Goal: Task Accomplishment & Management: Complete application form

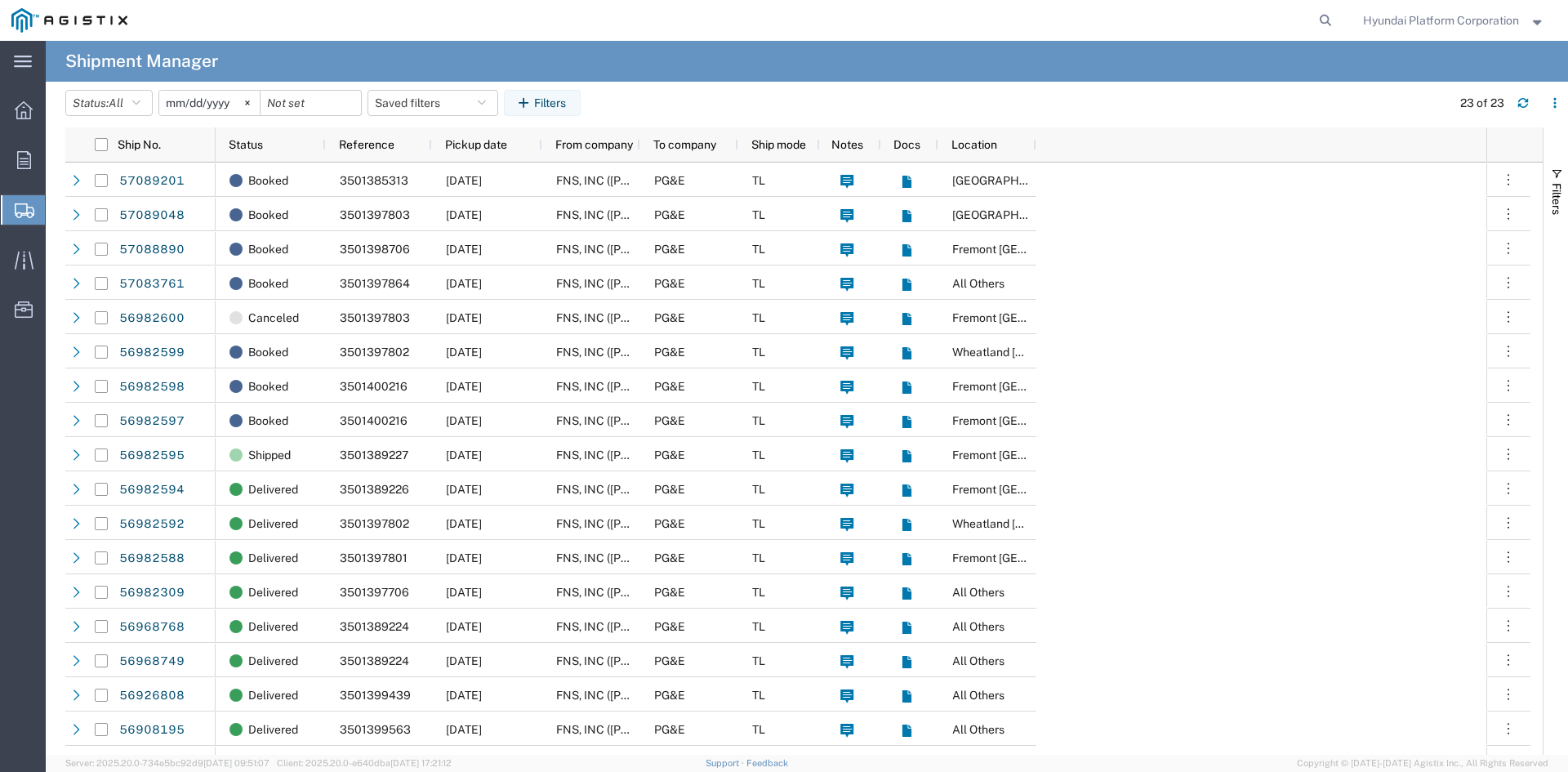
click at [0, 0] on span "Create Shipment" at bounding box center [0, 0] width 0 height 0
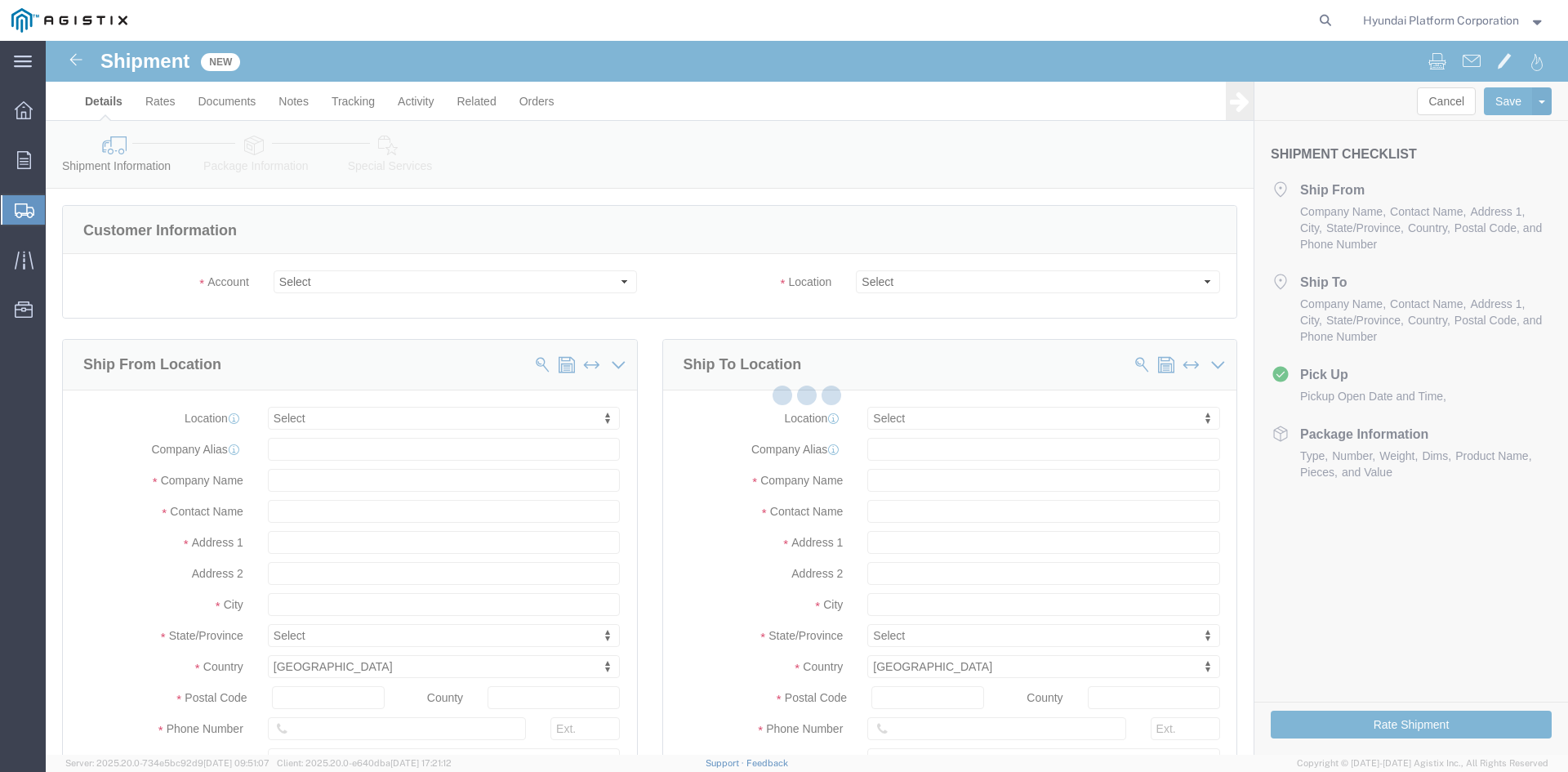
select select
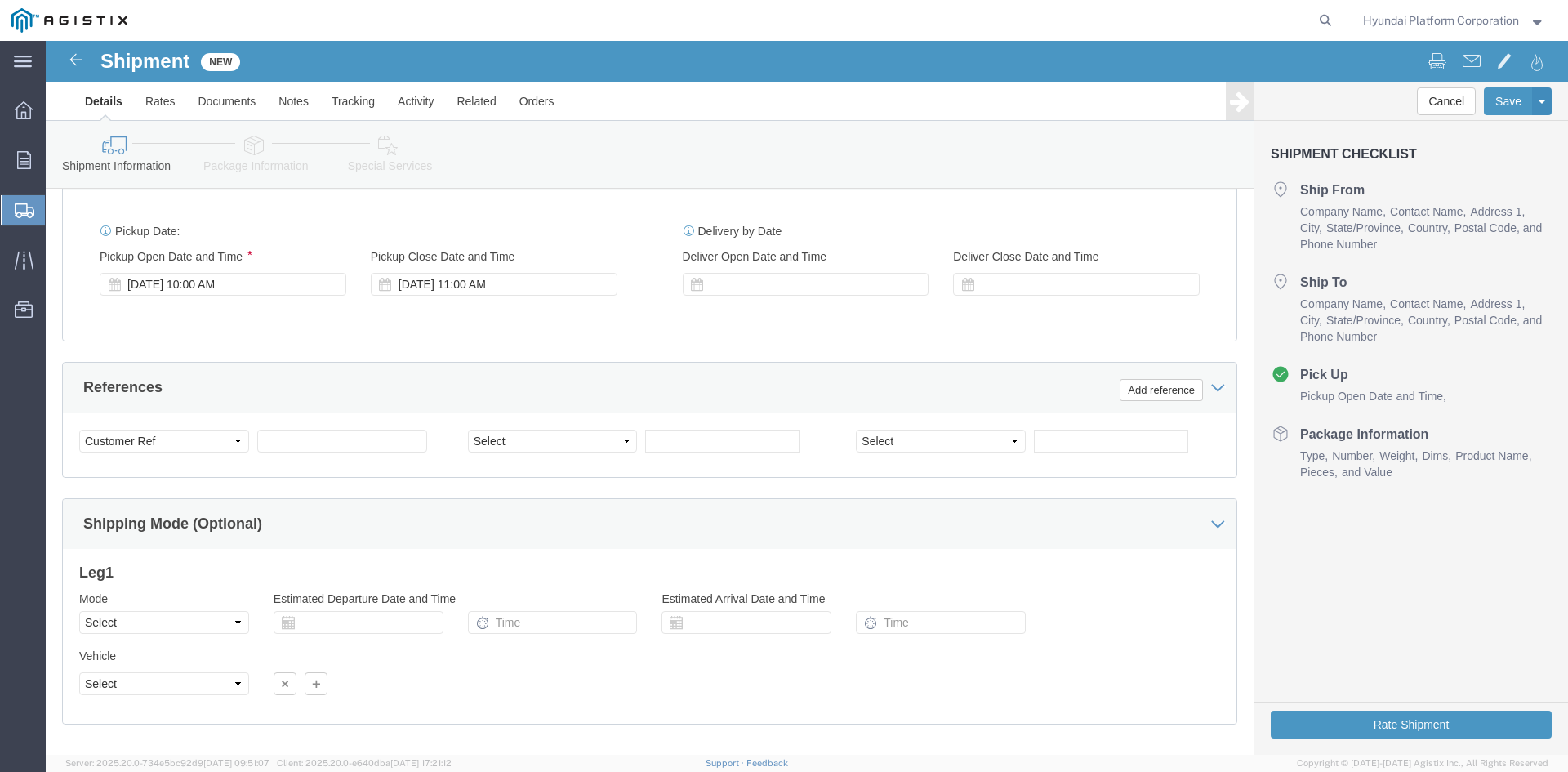
scroll to position [1062, 0]
click select "Select"
click select "Select Air Less than Truckload Multi-Leg Ocean Freight Rail Small Parcel Truckl…"
select select "TL"
click select "Select Air Less than Truckload Multi-Leg Ocean Freight Rail Small Parcel Truckl…"
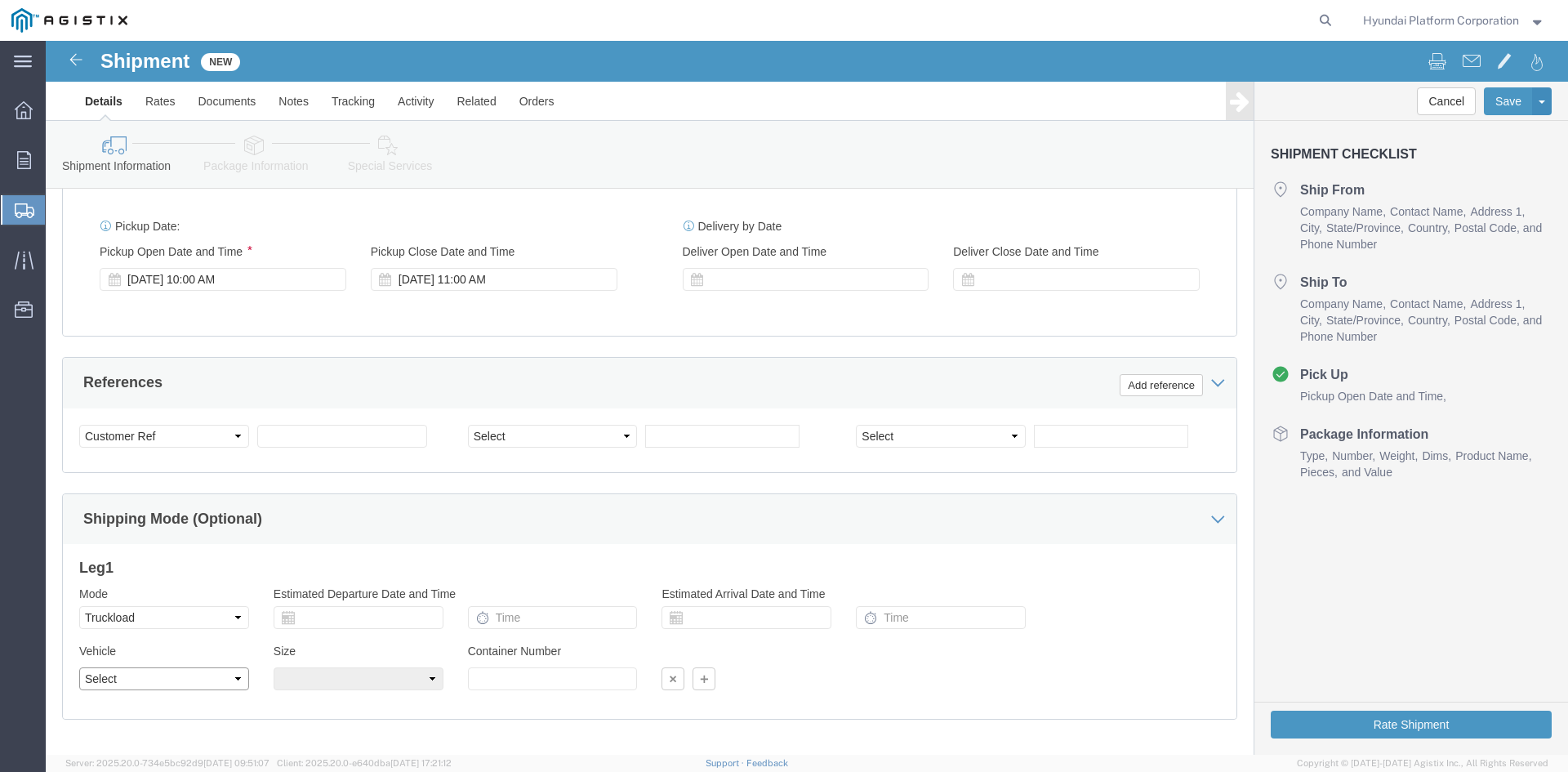
click select "Select 1-Ton (PSS) 10 Wheel 10 Yard Dump Truck 20 Yard Dump Truck Bobtail Botto…"
select select "FLBD"
click select "Select 1-Ton (PSS) 10 Wheel 10 Yard Dump Truck 20 Yard Dump Truck Bobtail Botto…"
click select "Select 35 Feet 20 Feet 28 Feet 53 Feet 40 Feet 48 Feet"
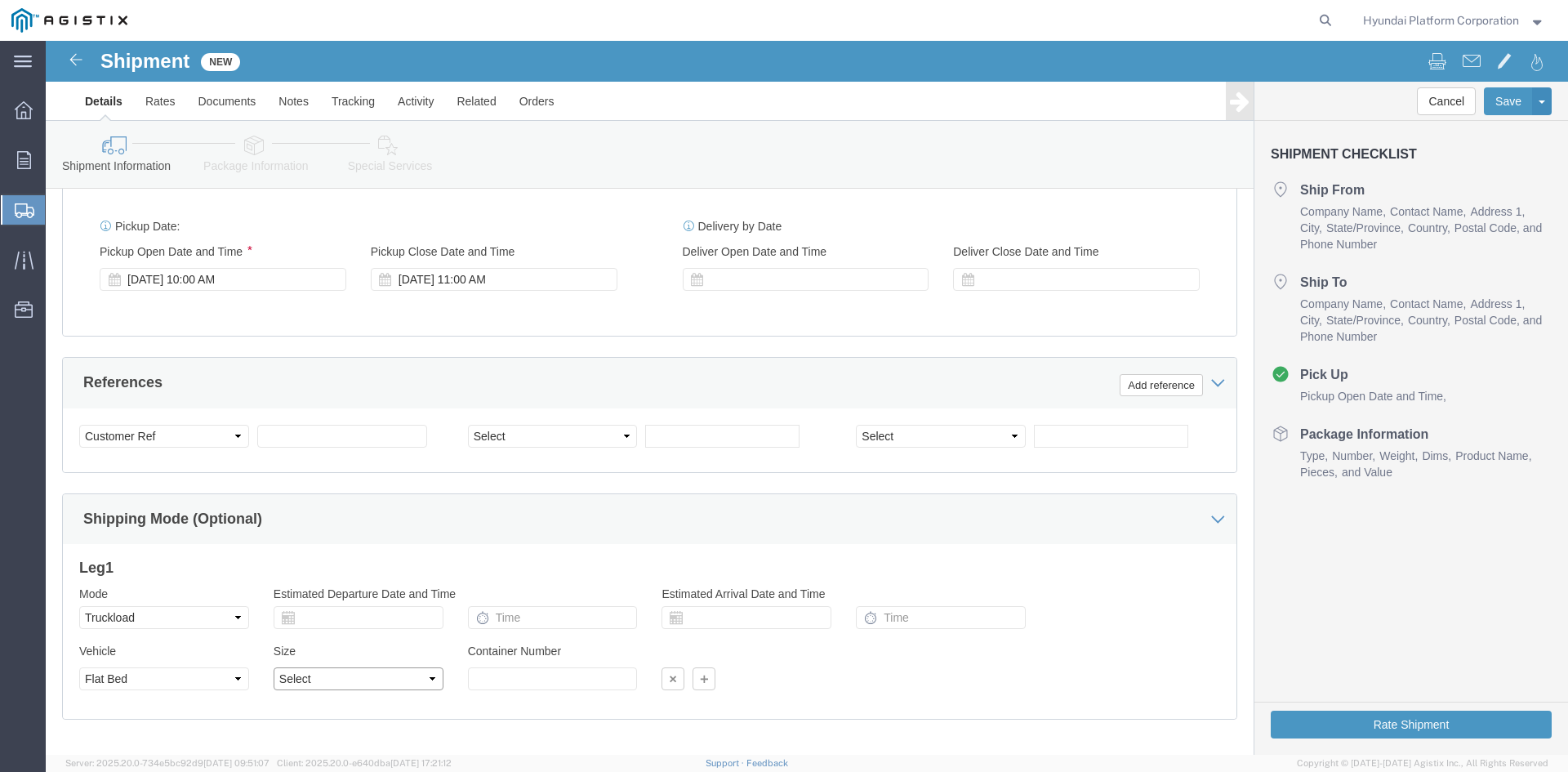
click select "Select 35 Feet 20 Feet 28 Feet 53 Feet 40 Feet 48 Feet"
click at [0, 0] on span "Shipment Manager" at bounding box center [0, 0] width 0 height 0
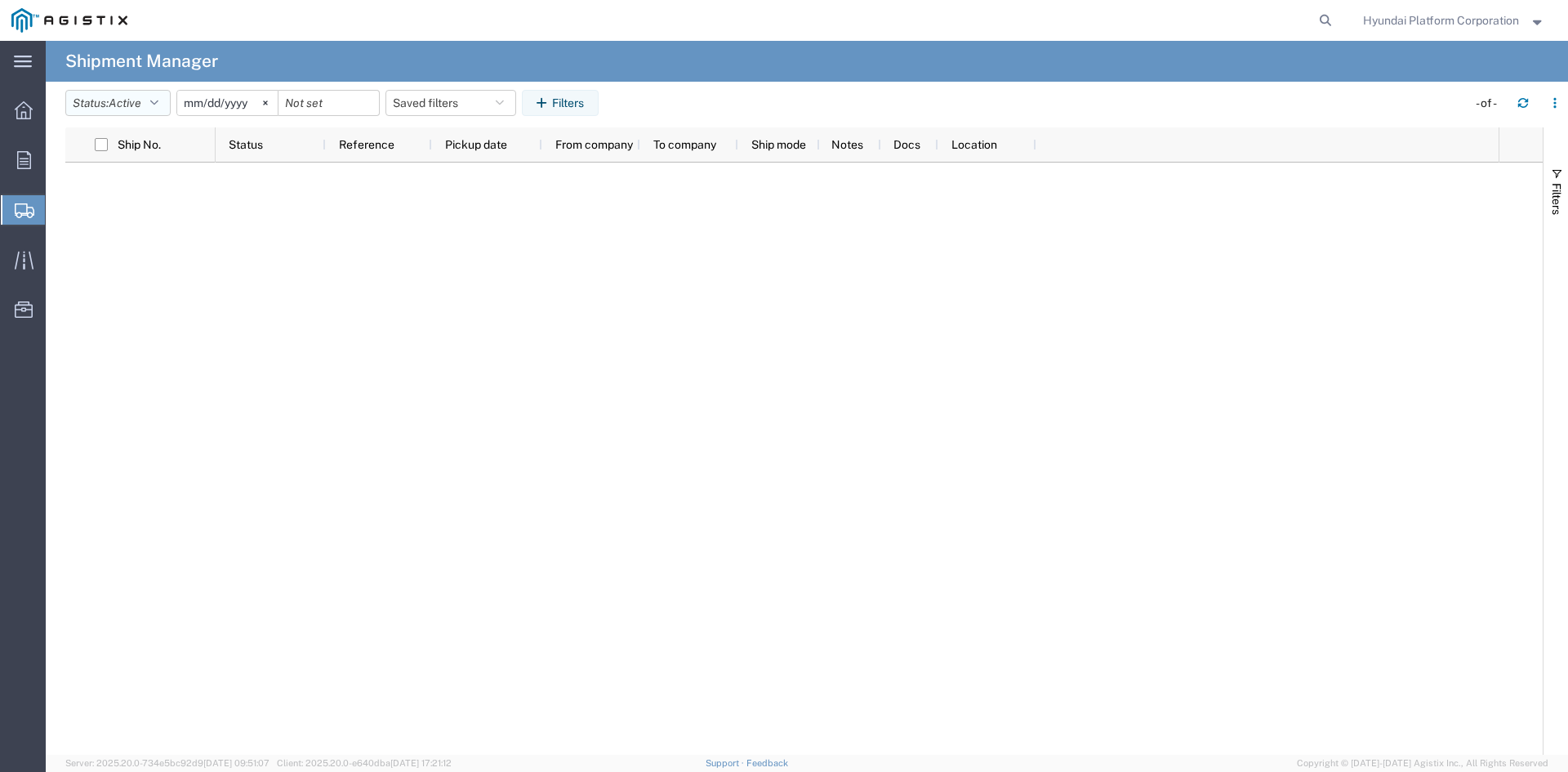
click at [136, 102] on span "Active" at bounding box center [125, 103] width 33 height 13
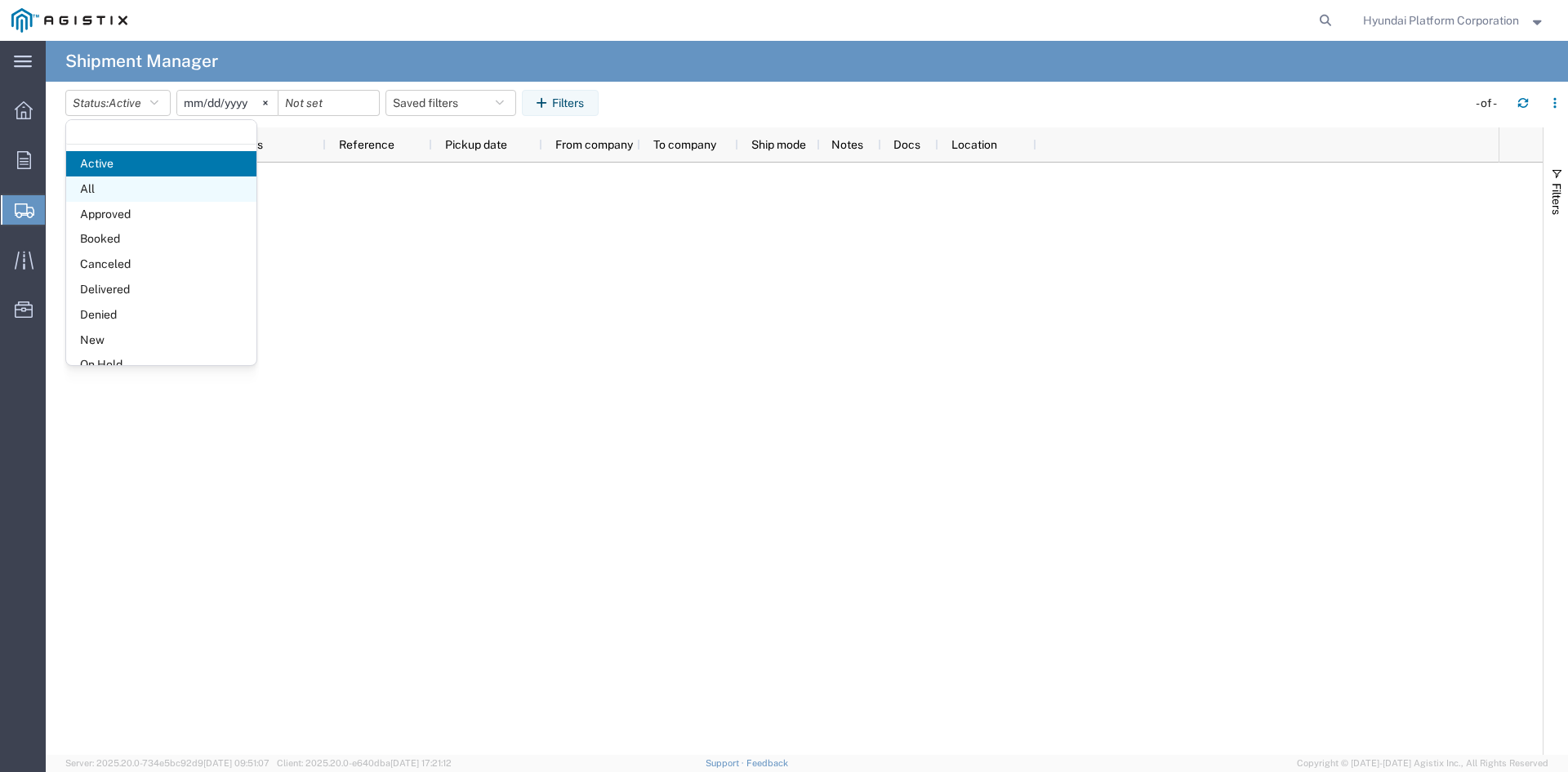
click at [133, 199] on span "All" at bounding box center [161, 189] width 190 height 25
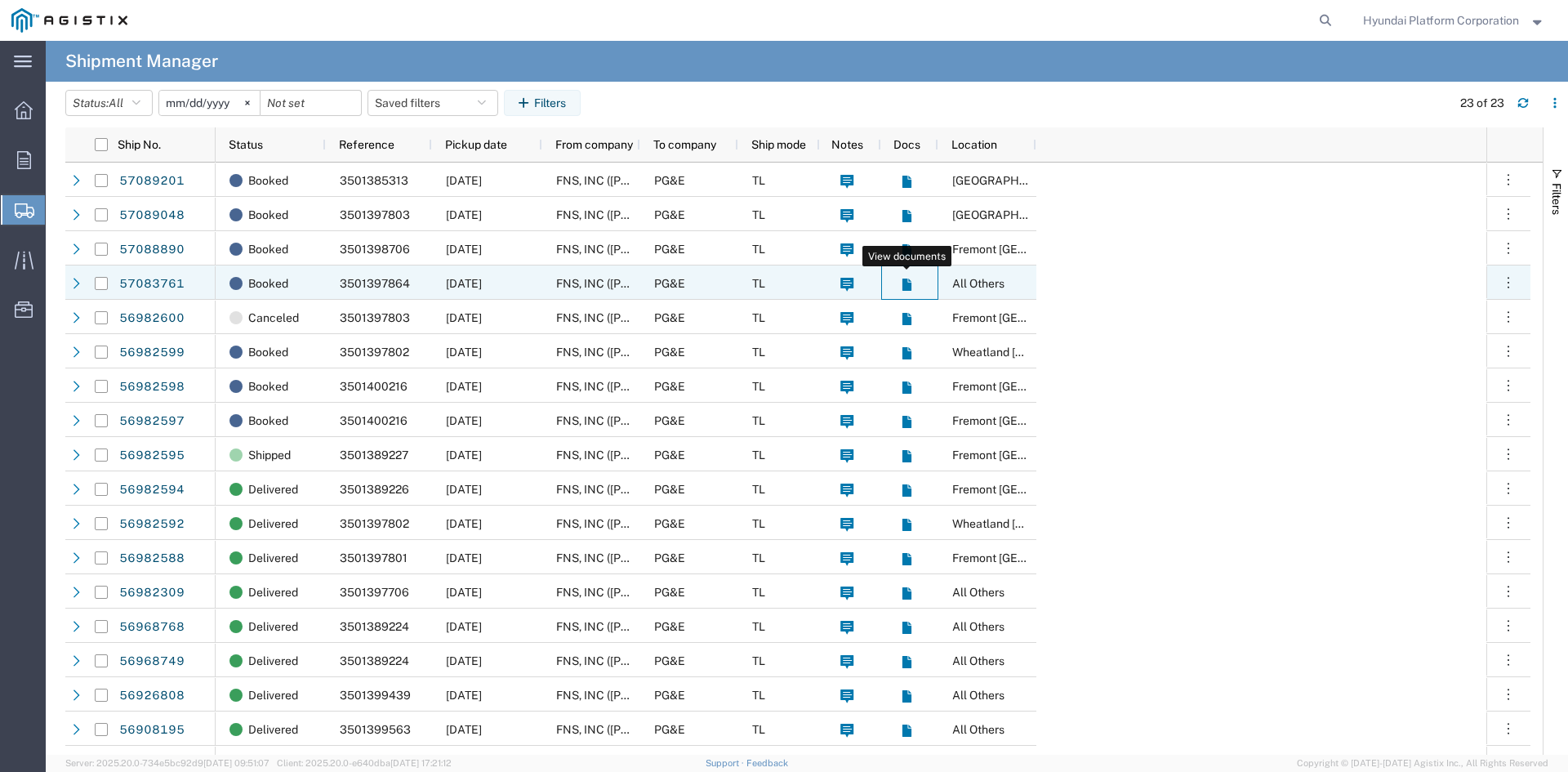
click at [900, 284] on icon at bounding box center [907, 284] width 14 height 14
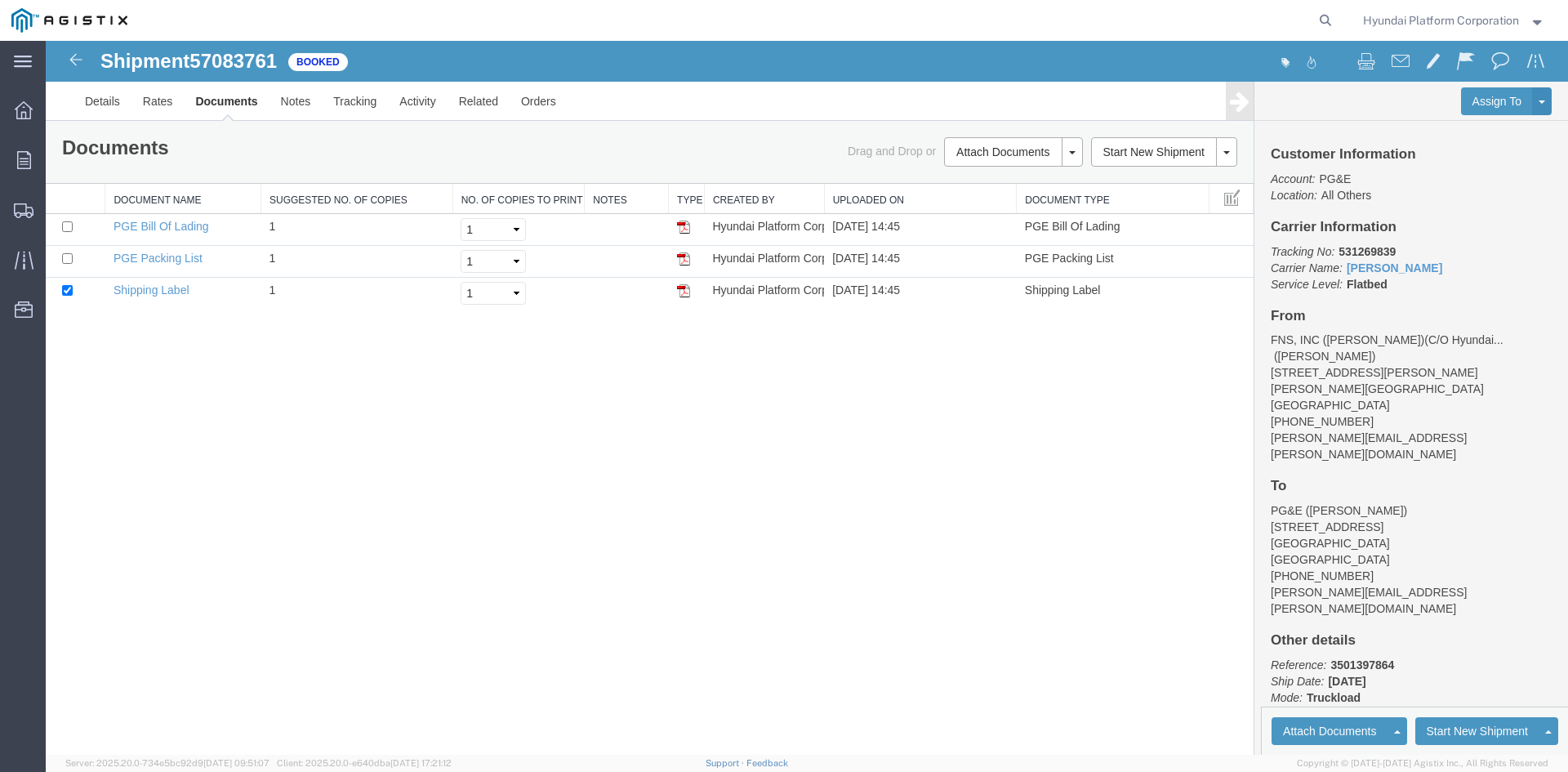
click at [824, 380] on div "Shipment 57083761 of Booked Details Rates Documents Notes Tracking Activity Rel…" at bounding box center [806, 398] width 1522 height 714
click at [678, 230] on img at bounding box center [684, 227] width 13 height 13
drag, startPoint x: 80, startPoint y: 240, endPoint x: 149, endPoint y: 283, distance: 81.3
click at [0, 0] on span "Shipment Manager" at bounding box center [0, 0] width 0 height 0
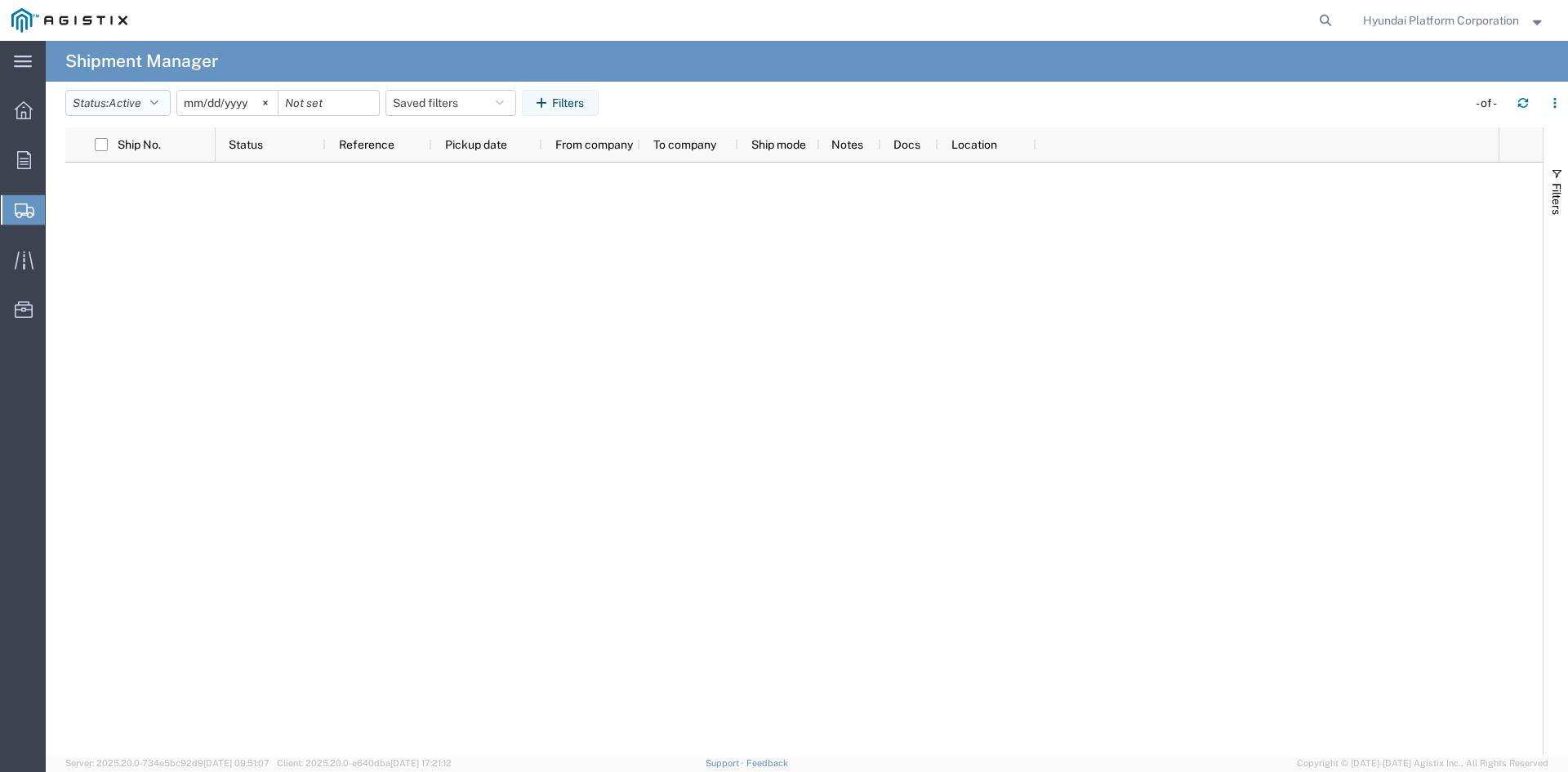
click at [151, 107] on button "Status: Active" at bounding box center [118, 103] width 105 height 26
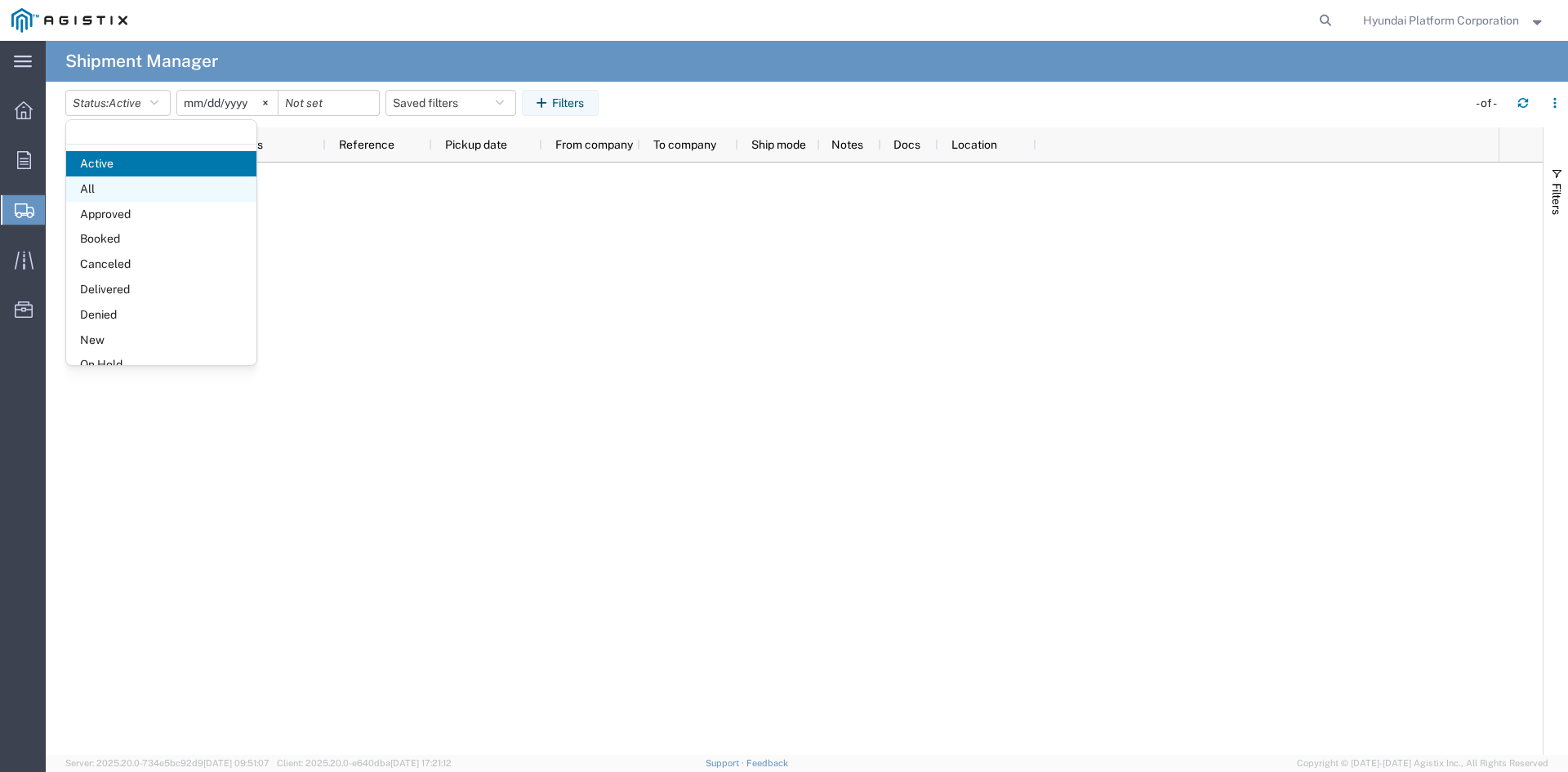
click at [92, 190] on span "All" at bounding box center [161, 189] width 190 height 25
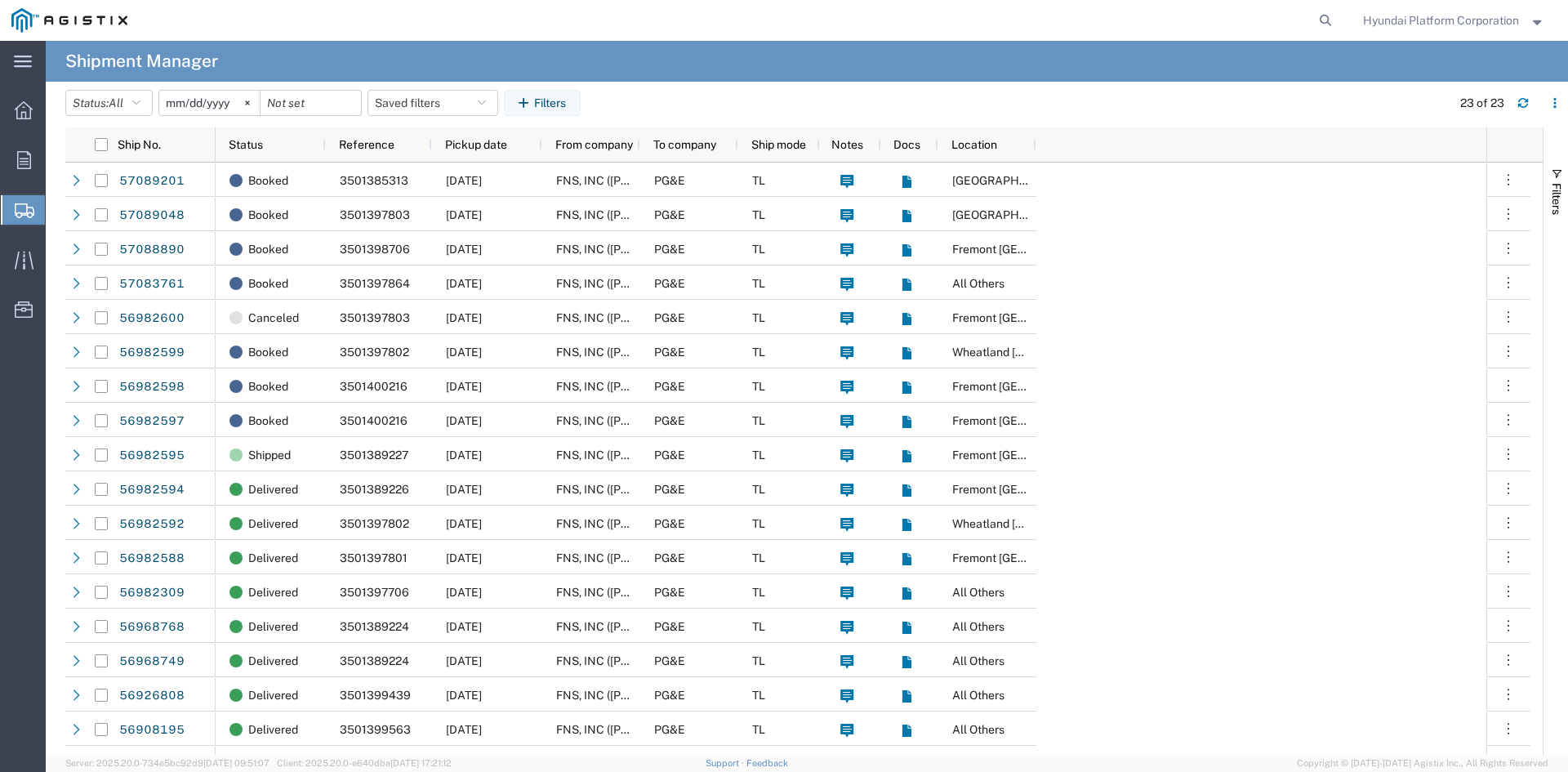
click at [0, 0] on span "Create Shipment" at bounding box center [0, 0] width 0 height 0
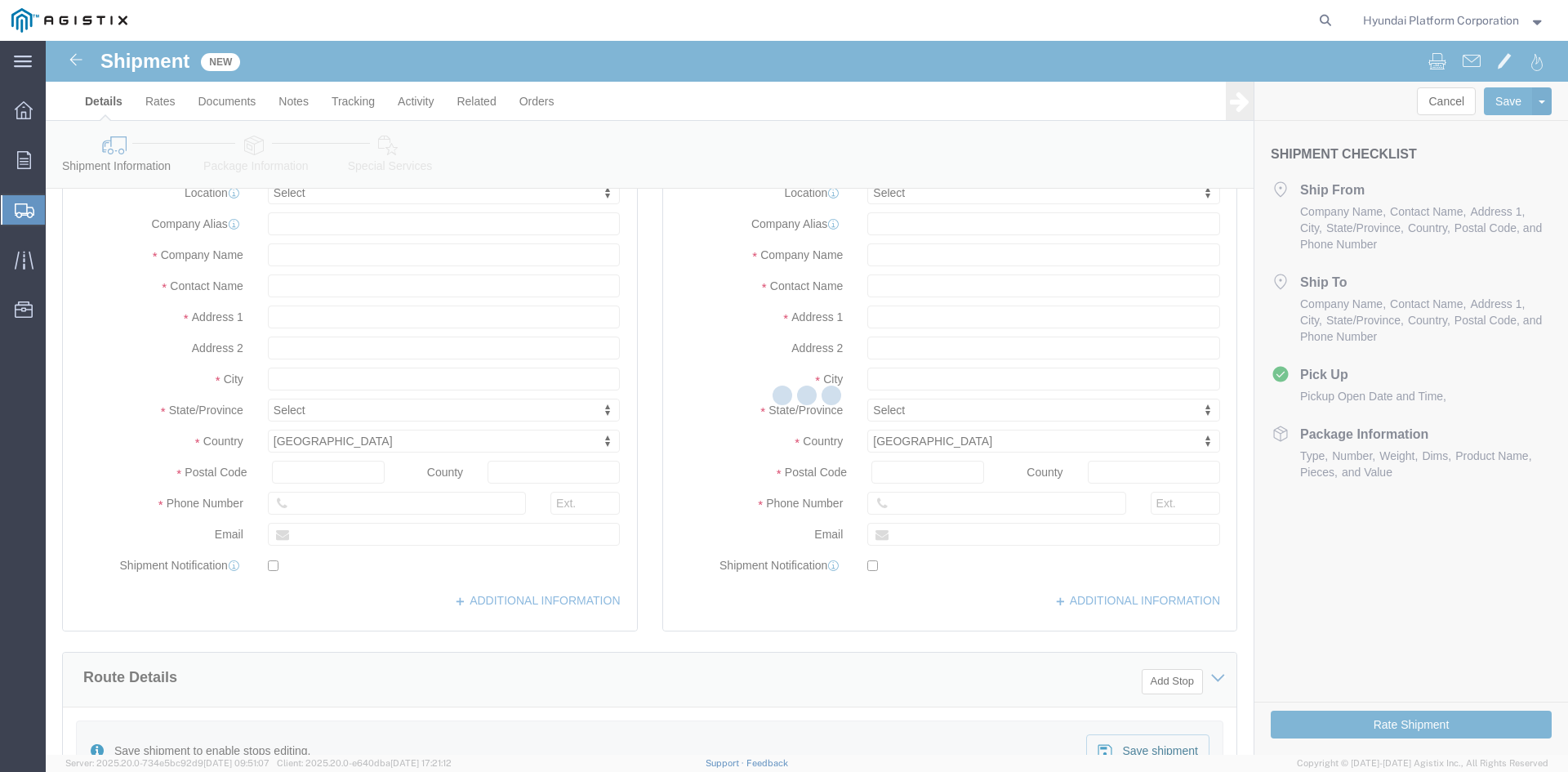
scroll to position [245, 0]
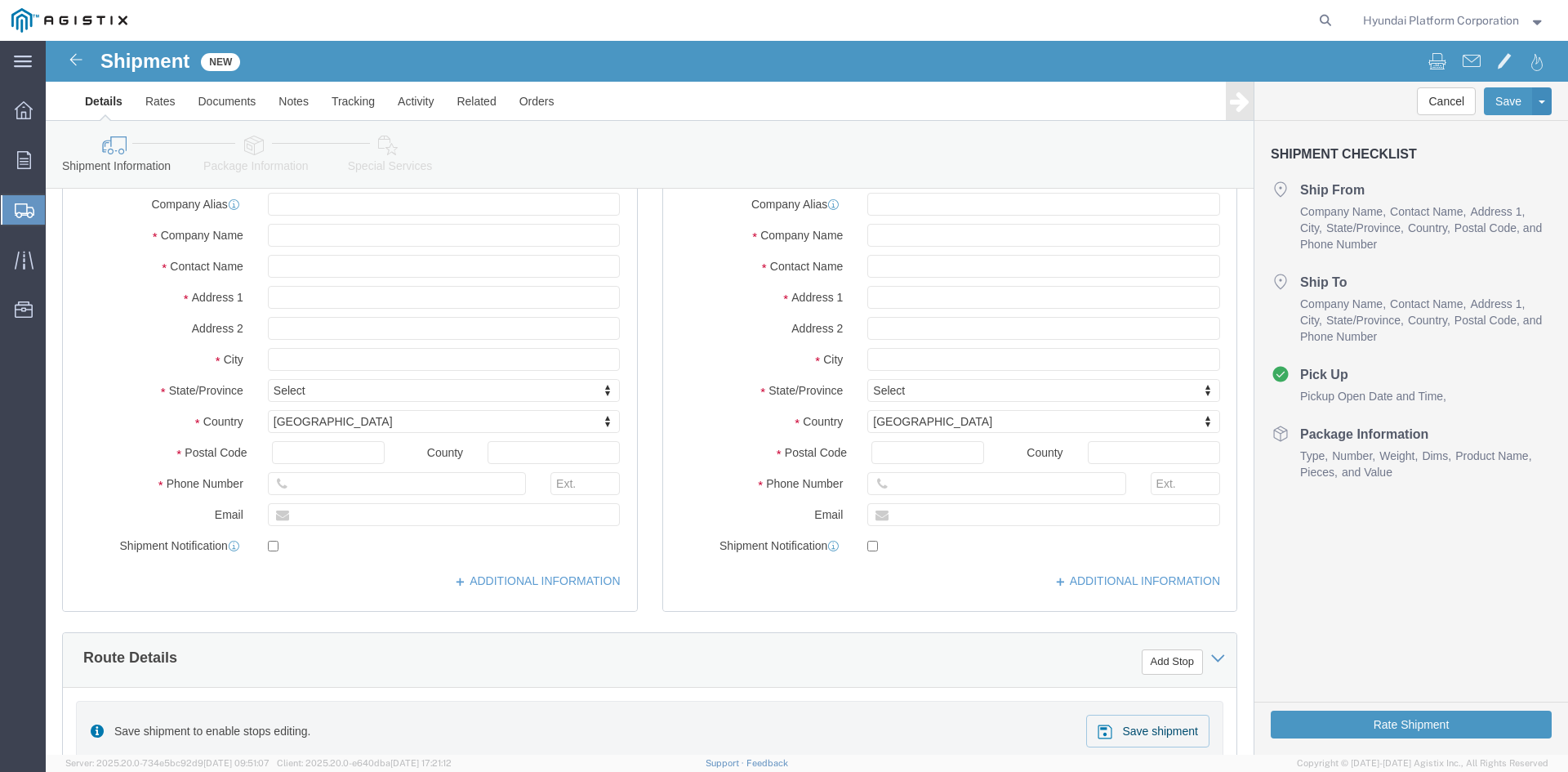
select select
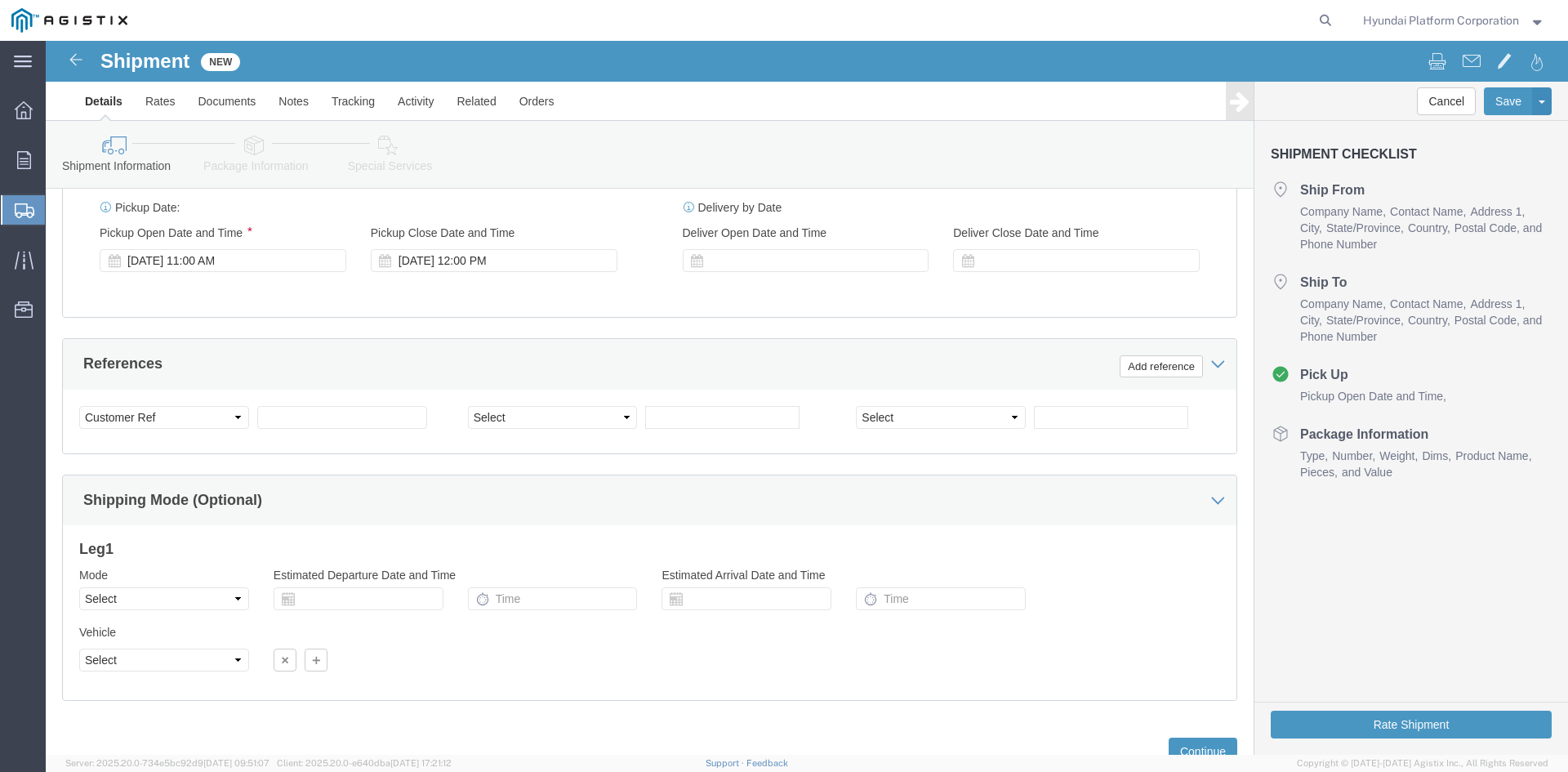
scroll to position [1141, 0]
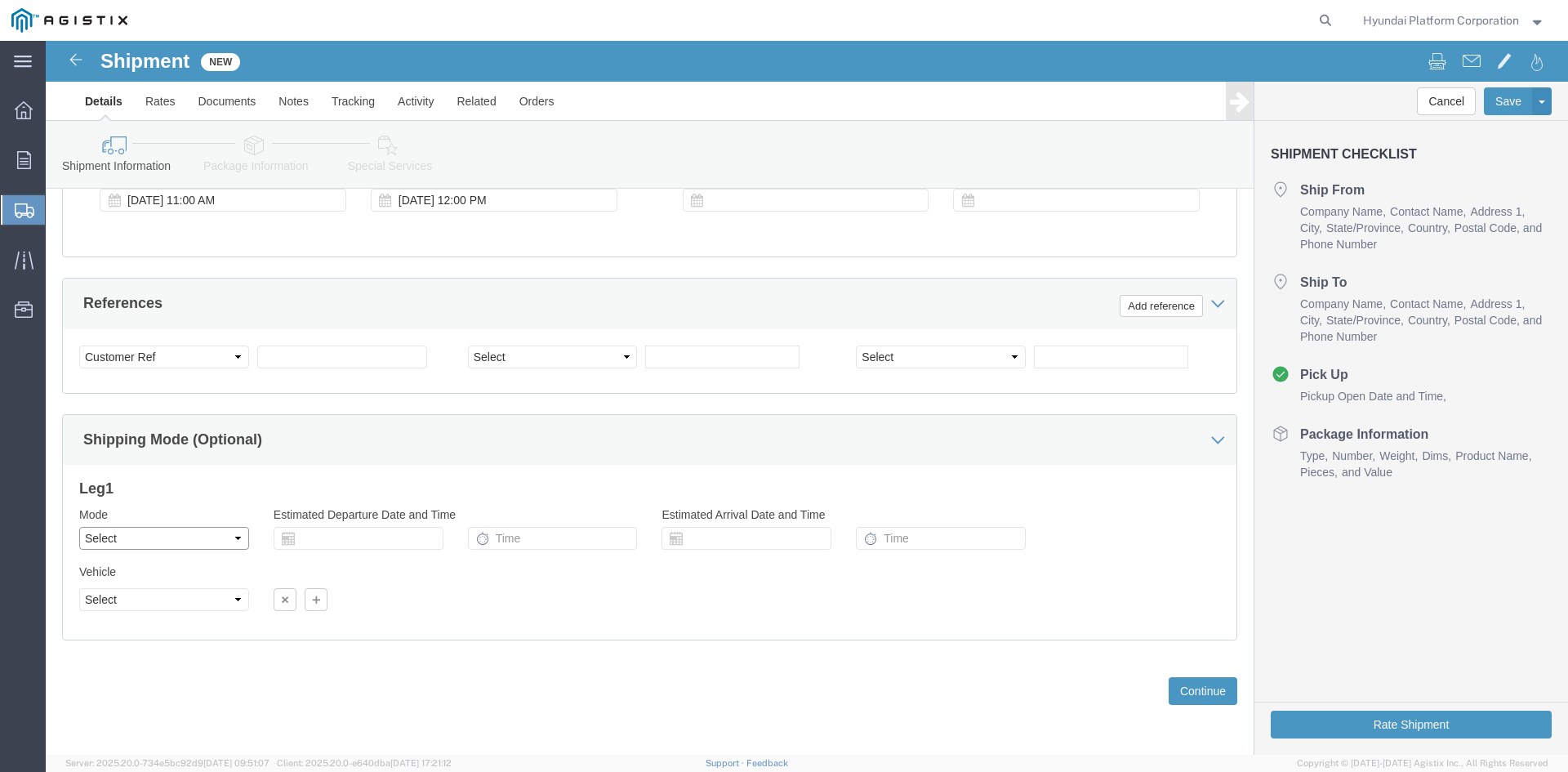
click select "Select Air Less than Truckload Multi-Leg Ocean Freight Rail Small Parcel Truckl…"
select select "TL"
click select "Select Air Less than Truckload Multi-Leg Ocean Freight Rail Small Parcel Truckl…"
click select "Select 1-Ton (PSS) 10 Wheel 10 Yard Dump Truck 20 Yard Dump Truck Bobtail Botto…"
select select "FLBD"
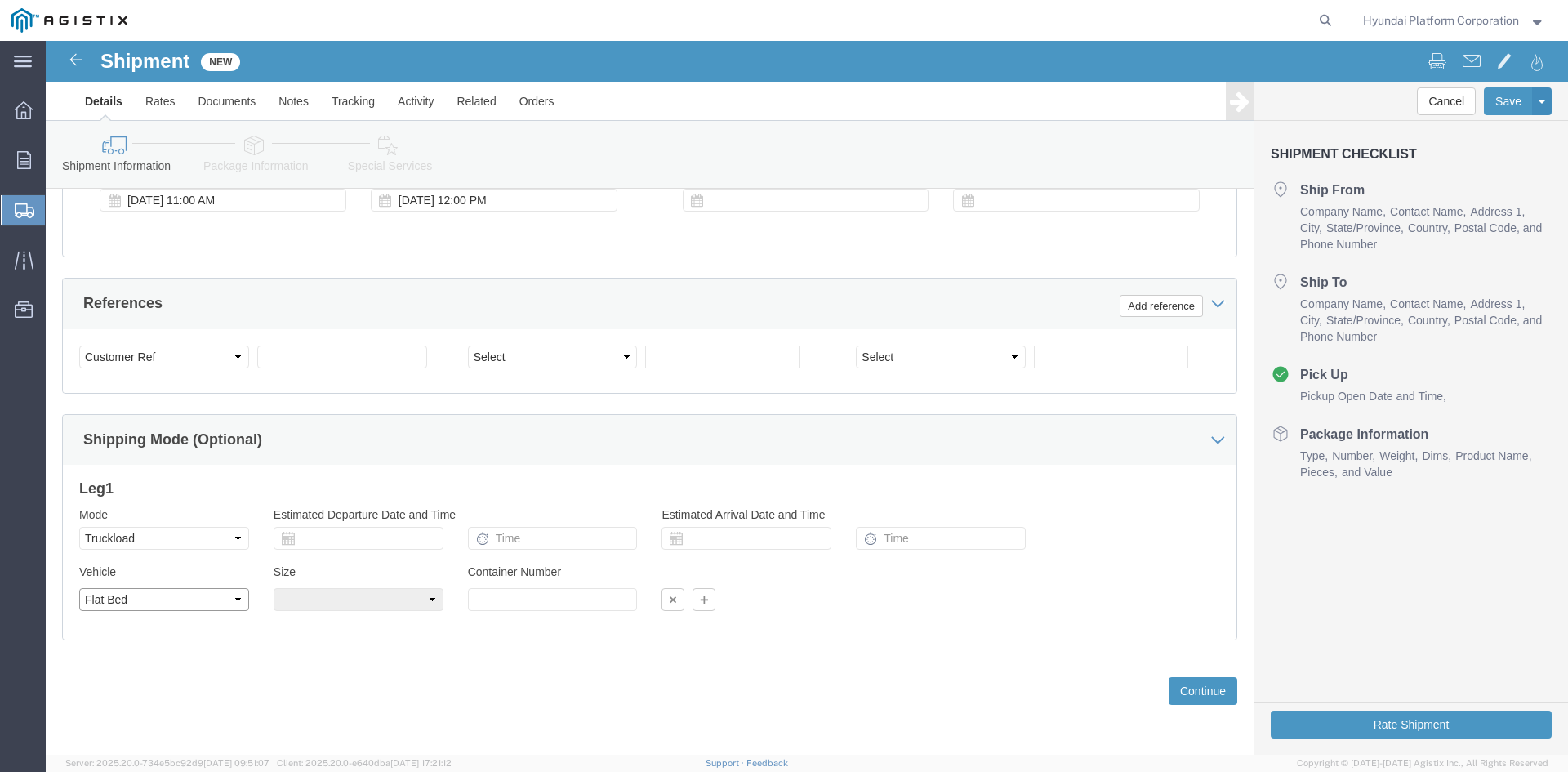
click select "Select 1-Ton (PSS) 10 Wheel 10 Yard Dump Truck 20 Yard Dump Truck Bobtail Botto…"
click select "Select 35 Feet 20 Feet 28 Feet 53 Feet 40 Feet 48 Feet"
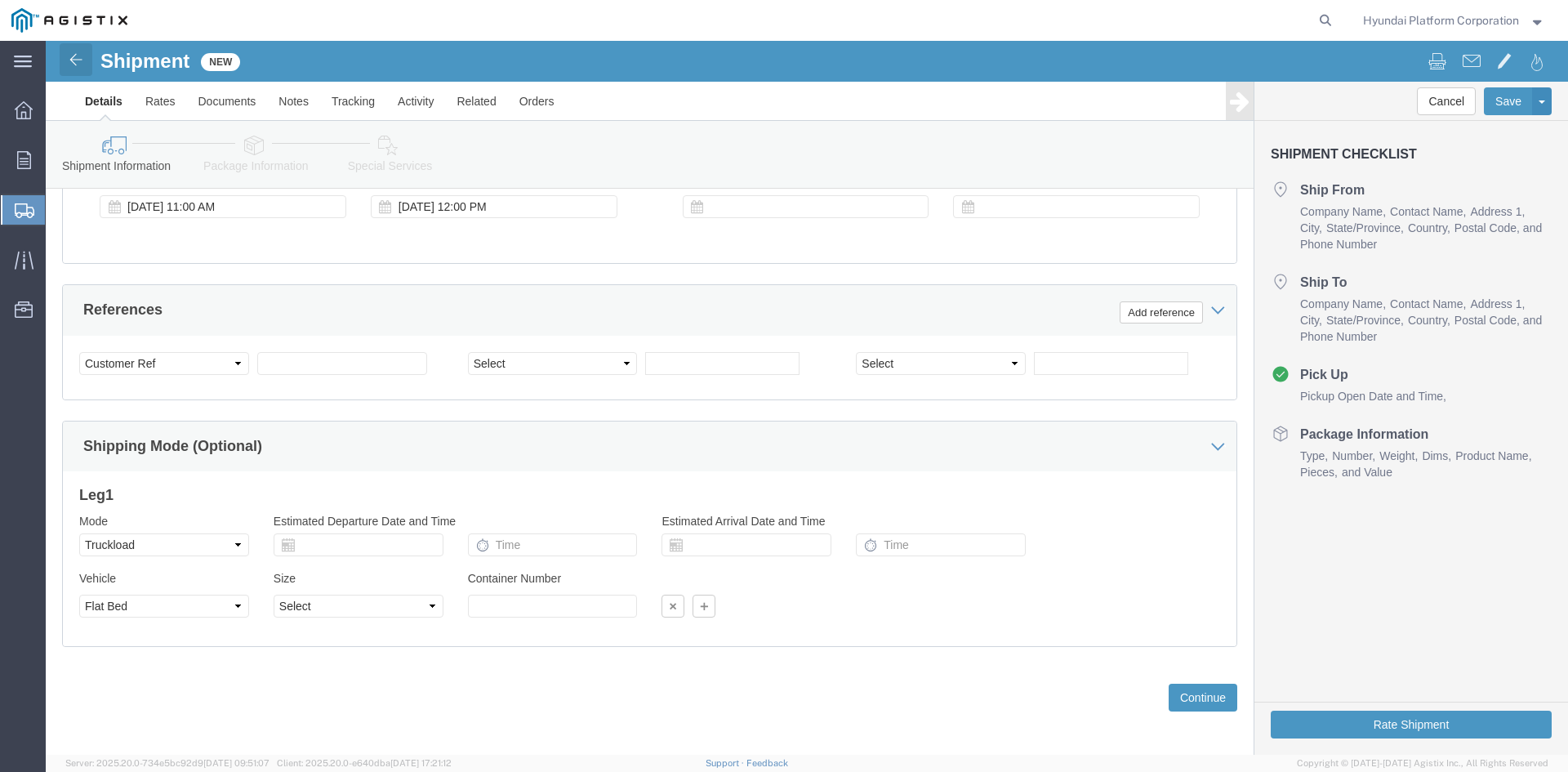
click img
